Goal: Task Accomplishment & Management: Manage account settings

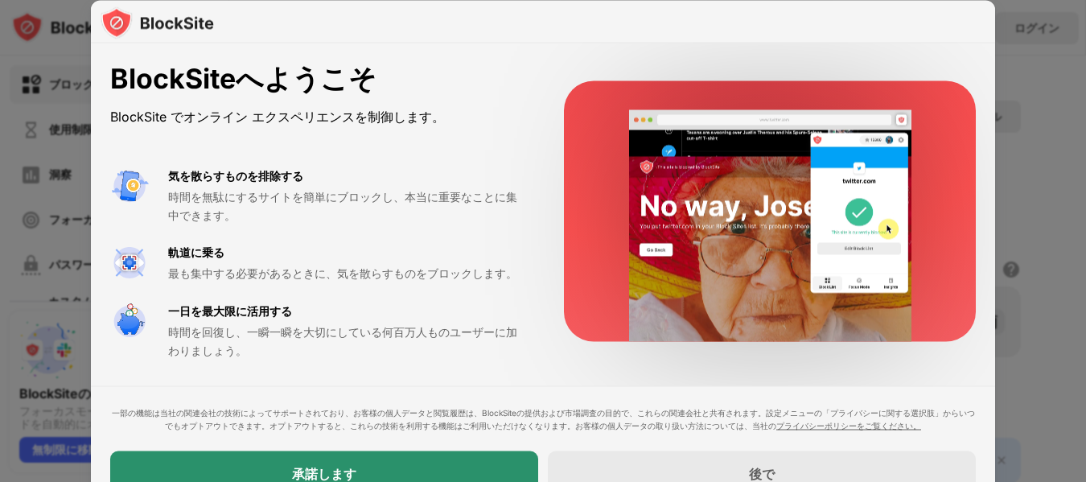
click at [402, 465] on div "承諾します" at bounding box center [324, 473] width 428 height 45
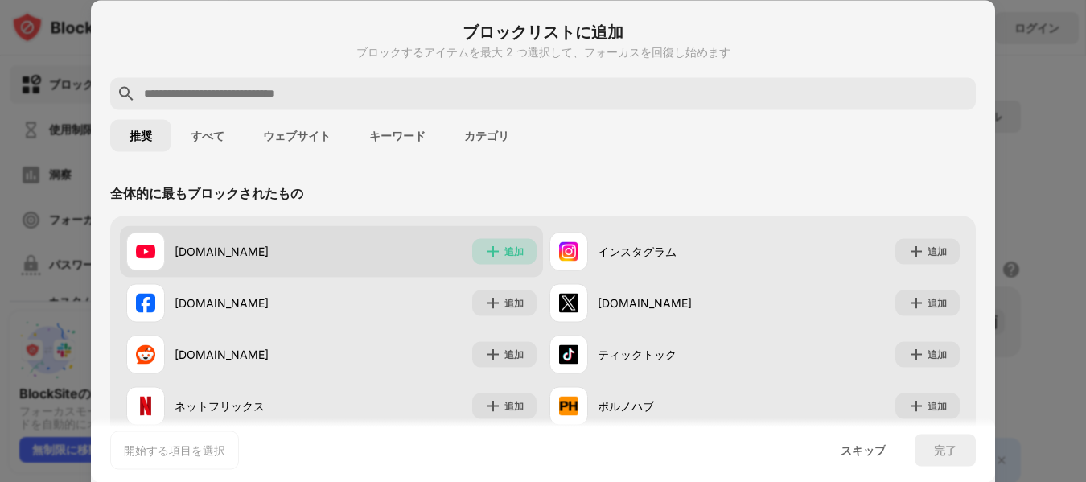
click at [496, 259] on div "追加" at bounding box center [504, 251] width 64 height 26
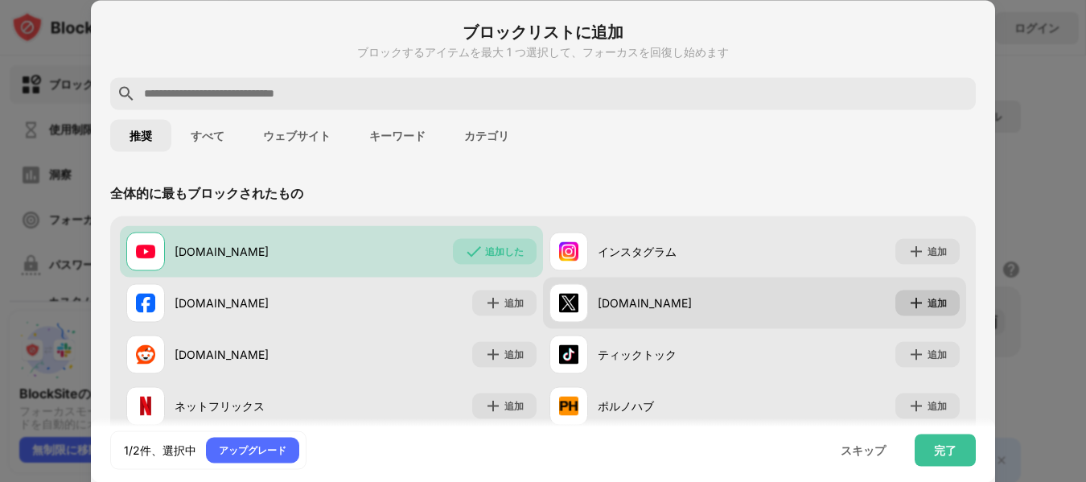
click at [915, 307] on div "追加" at bounding box center [928, 303] width 64 height 26
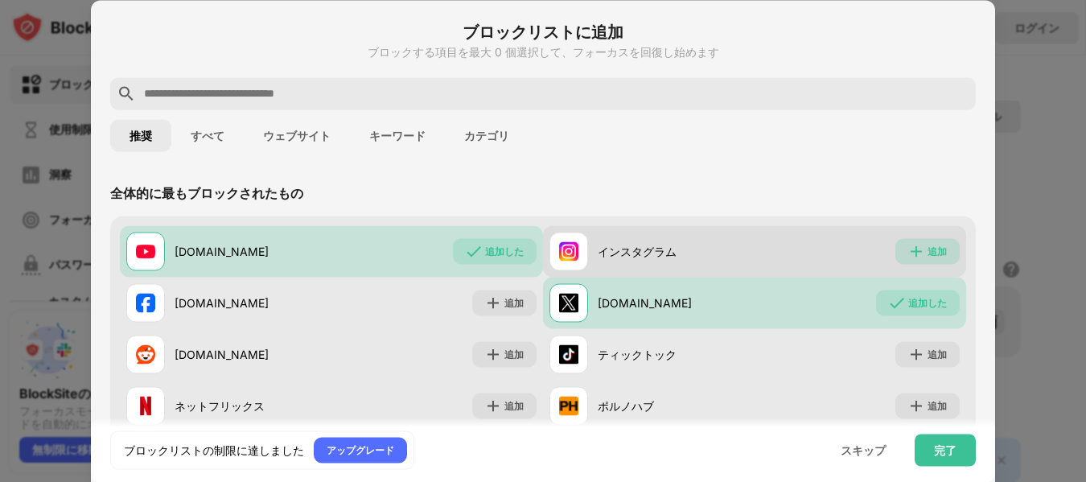
click at [925, 261] on div "追加" at bounding box center [928, 251] width 64 height 26
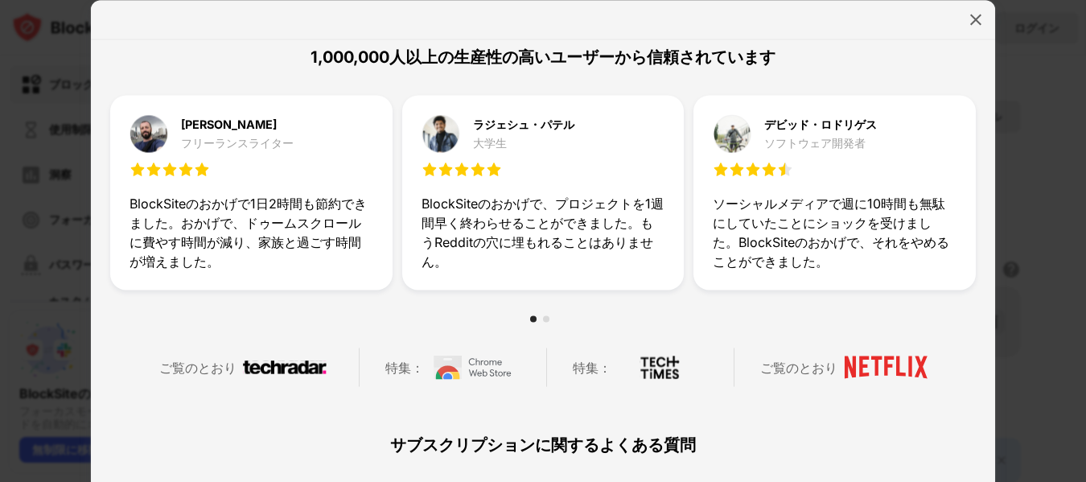
scroll to position [340, 0]
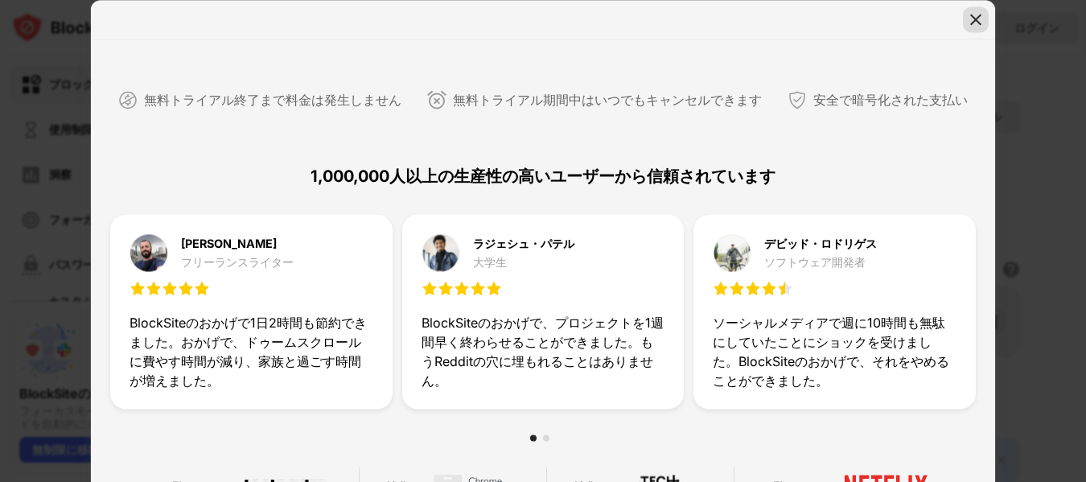
click at [968, 15] on img at bounding box center [976, 19] width 16 height 16
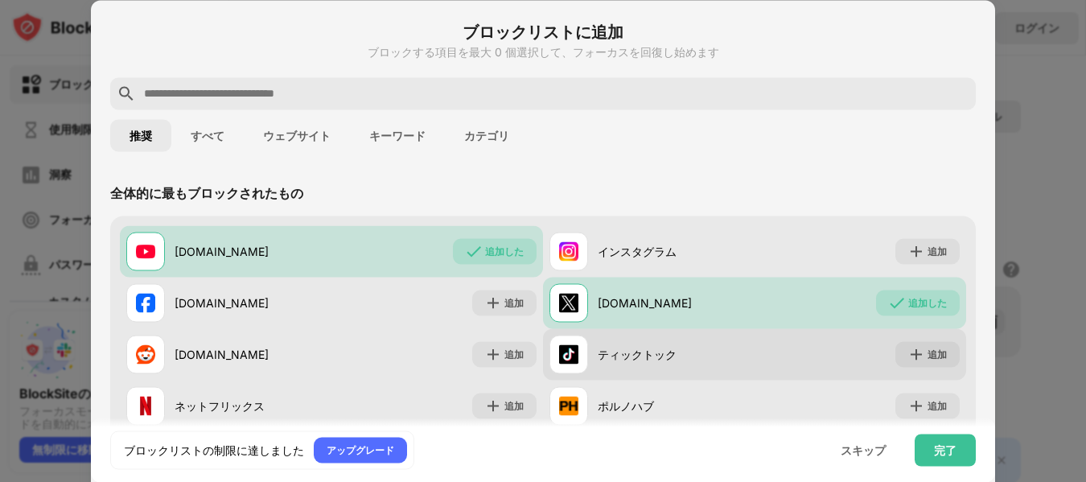
click at [580, 365] on div at bounding box center [569, 354] width 39 height 39
click at [617, 352] on font "ティックトック" at bounding box center [637, 355] width 79 height 14
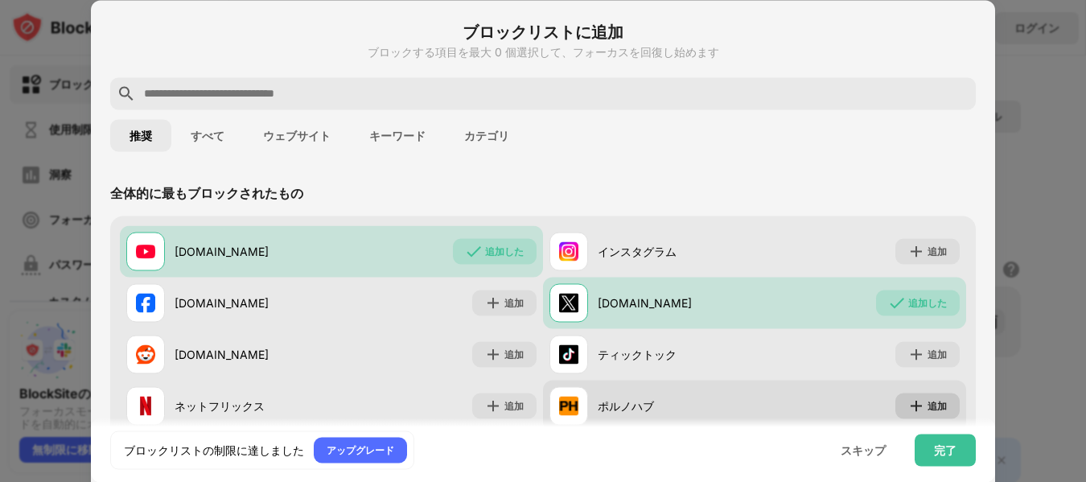
click at [908, 402] on img at bounding box center [916, 405] width 16 height 16
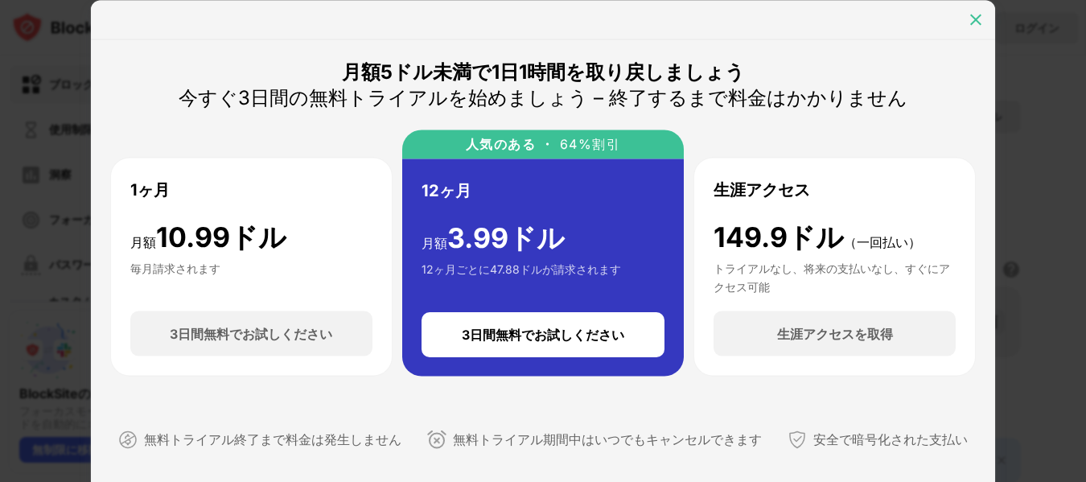
click at [976, 26] on img at bounding box center [976, 19] width 16 height 16
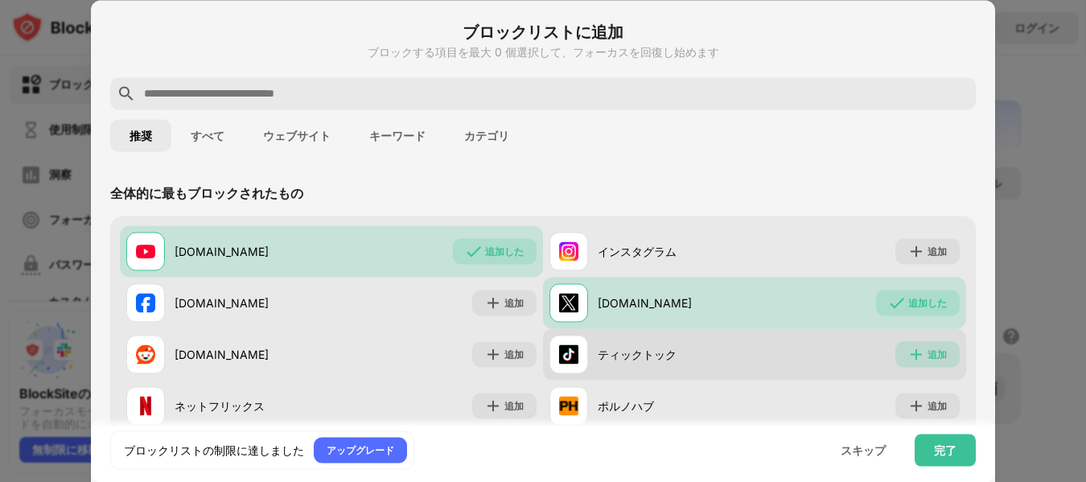
click at [932, 362] on div "追加" at bounding box center [928, 354] width 64 height 26
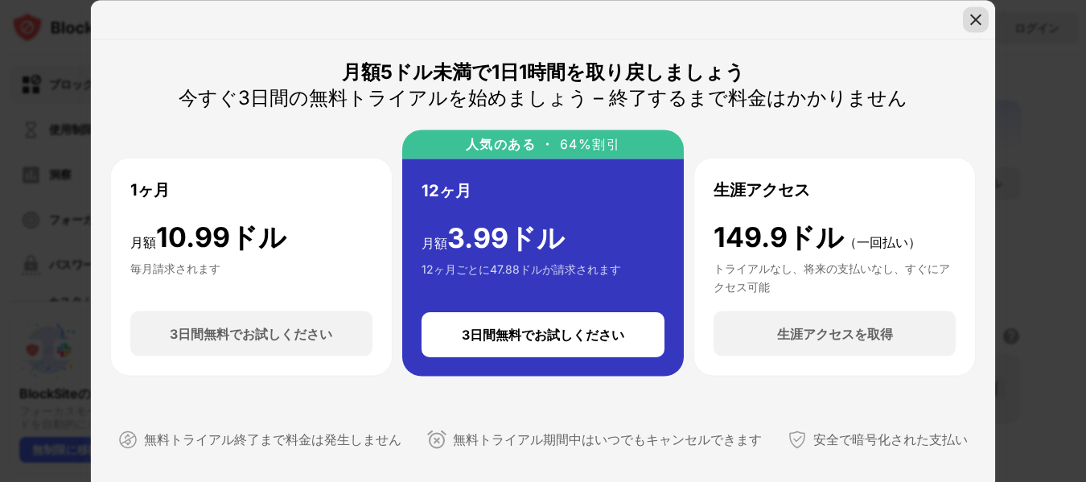
click at [977, 27] on div at bounding box center [976, 19] width 26 height 26
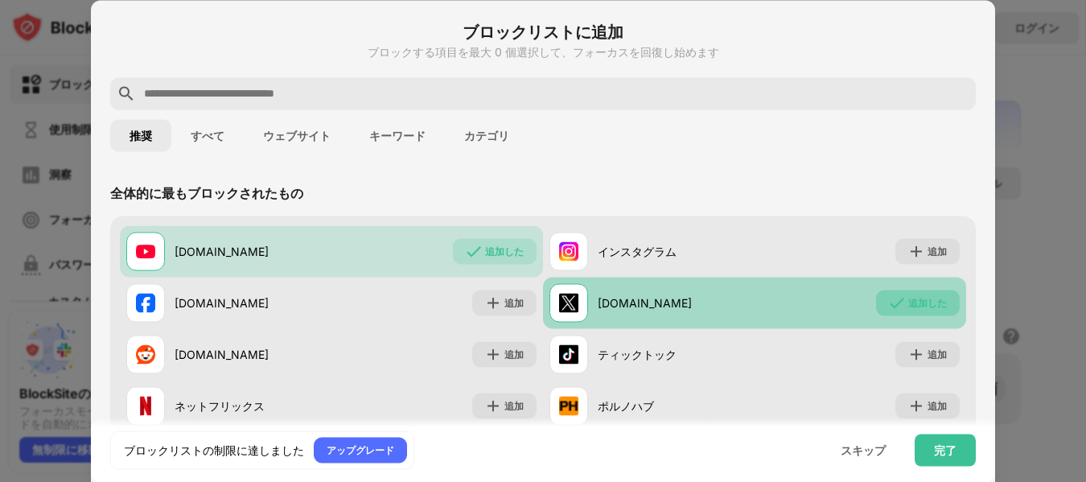
click at [938, 300] on div "追加した" at bounding box center [918, 303] width 84 height 26
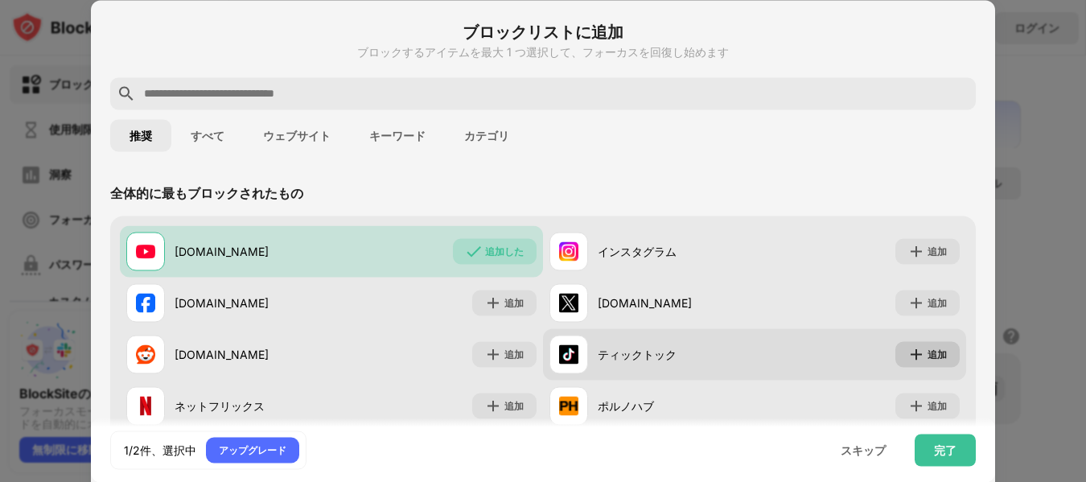
click at [928, 353] on font "追加" at bounding box center [937, 354] width 19 height 12
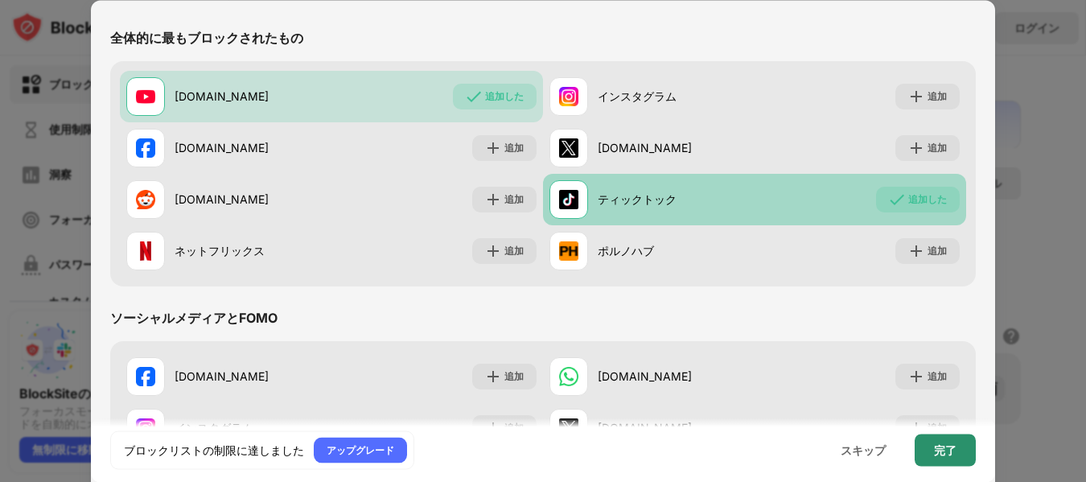
click at [945, 448] on font "完了" at bounding box center [945, 450] width 23 height 14
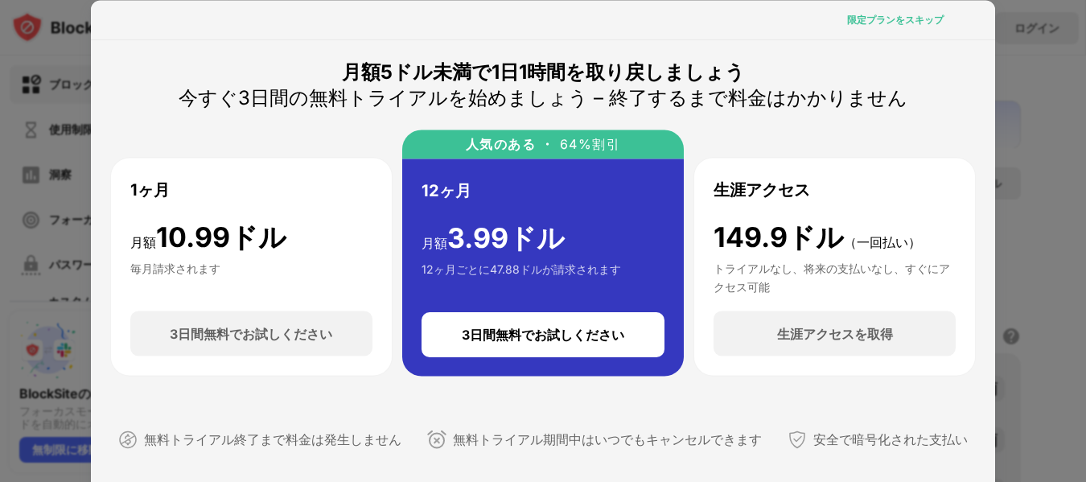
click at [875, 19] on font "限定プランをスキップ" at bounding box center [895, 19] width 97 height 12
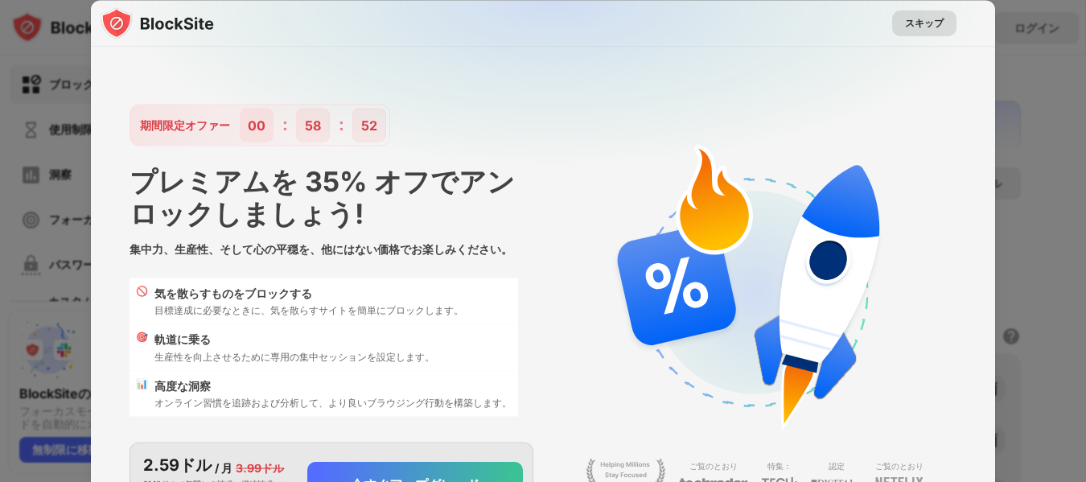
click at [903, 32] on div "スキップ" at bounding box center [924, 23] width 64 height 26
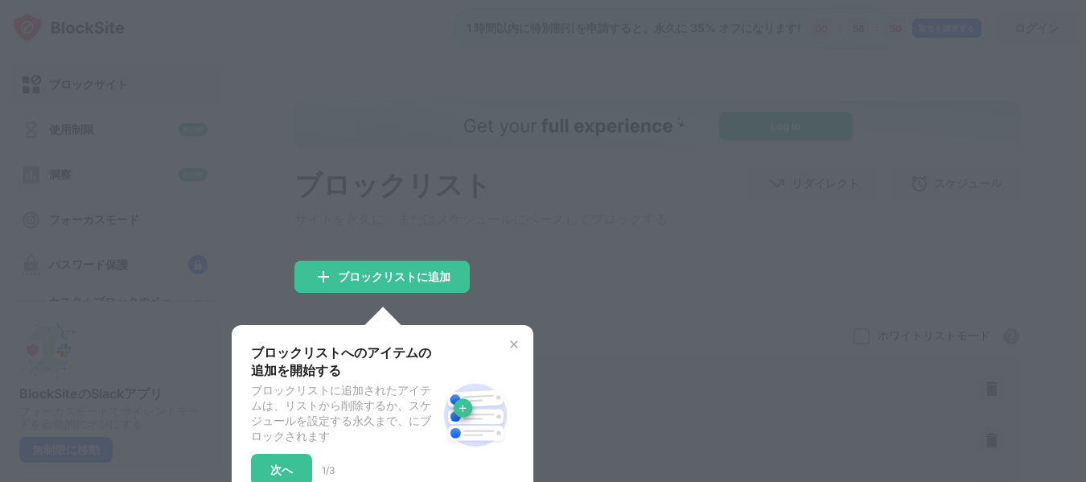
click at [584, 301] on div at bounding box center [543, 241] width 1086 height 482
click at [516, 344] on img at bounding box center [514, 344] width 13 height 13
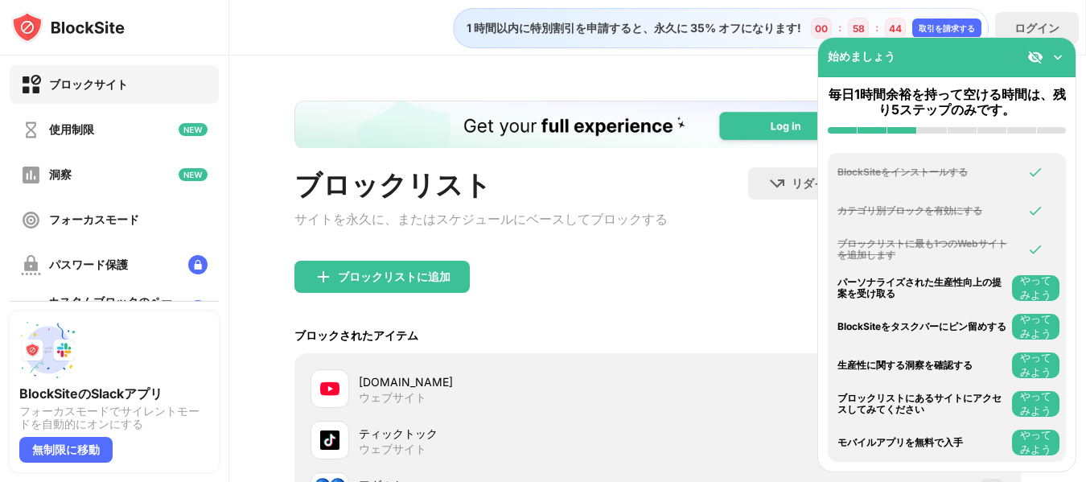
click at [660, 306] on div "ブロックリストに追加" at bounding box center [657, 290] width 727 height 58
click at [557, 302] on div "ブロックリストに追加" at bounding box center [657, 290] width 727 height 58
click at [689, 342] on div "ブロックされたアイテム ホワイトリストモード ホワイトリスト以外のすべての Web サイトをブロックします。ホワイトリスト モードは URL のみ機能し、カテ…" at bounding box center [657, 336] width 727 height 35
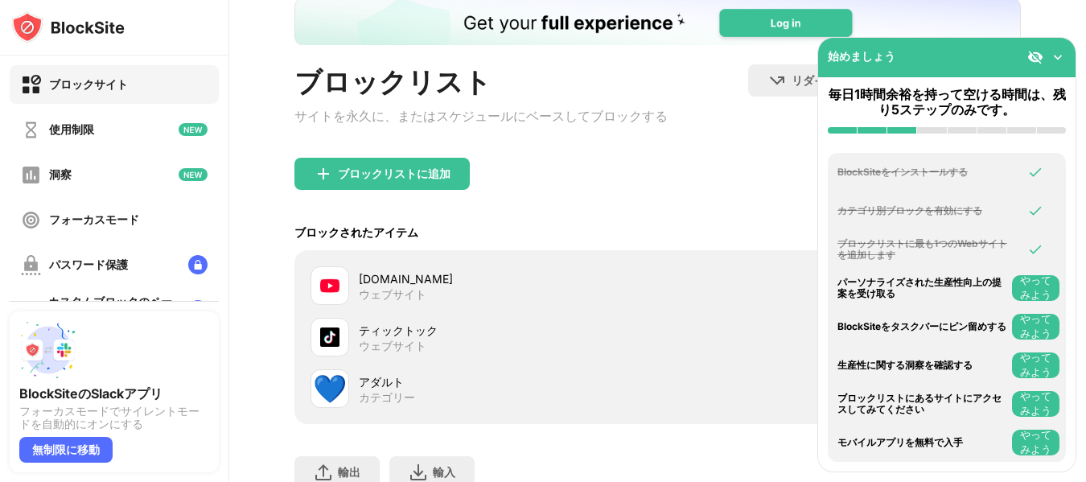
scroll to position [90, 0]
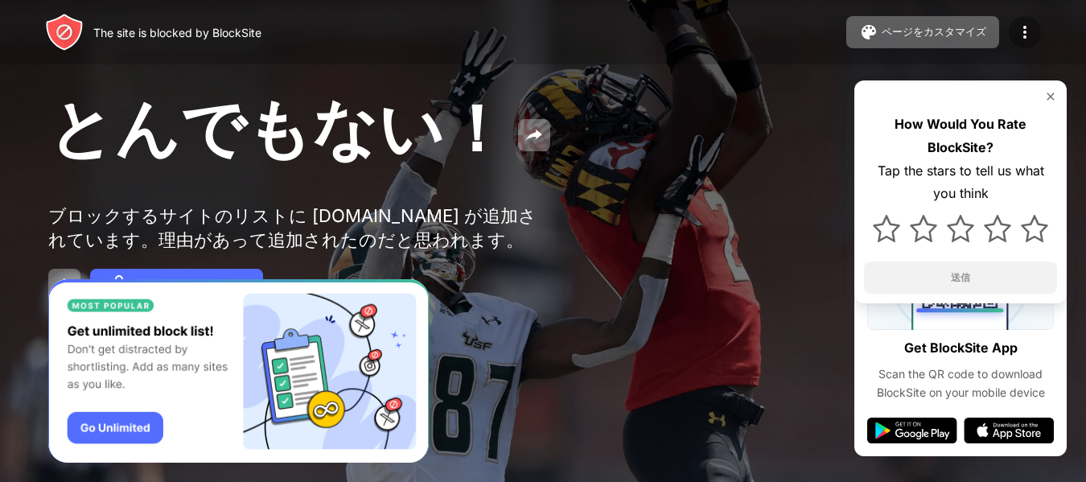
click at [1019, 28] on img at bounding box center [1024, 32] width 19 height 19
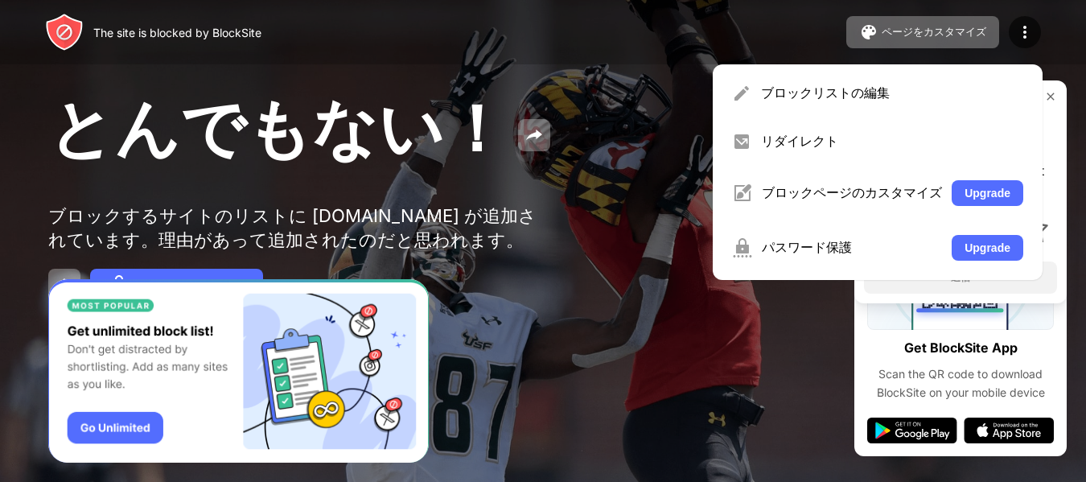
click at [645, 357] on div "とんでもない！ ブロックするサイトのリストに youtube.com が追加されています。理由があって追加されたのだと思われます。 Password Prot…" at bounding box center [543, 194] width 1086 height 388
